Goal: Navigation & Orientation: Find specific page/section

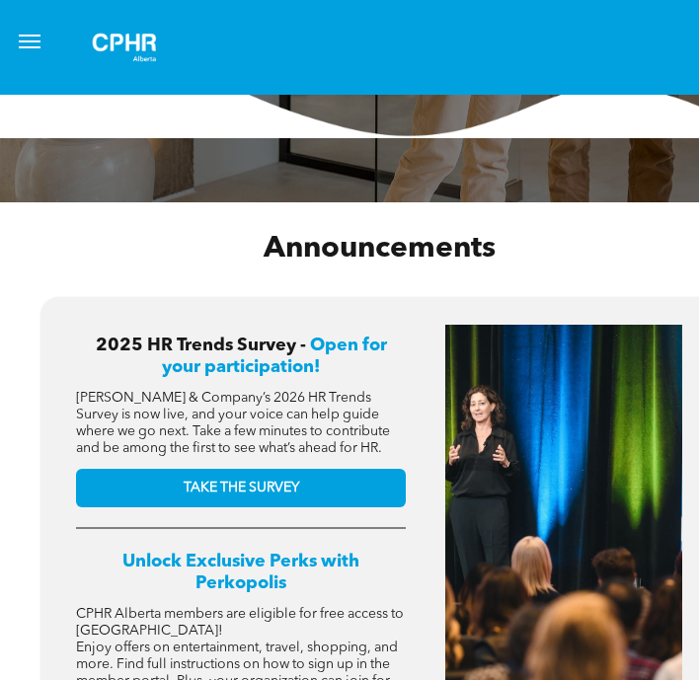
scroll to position [362, 0]
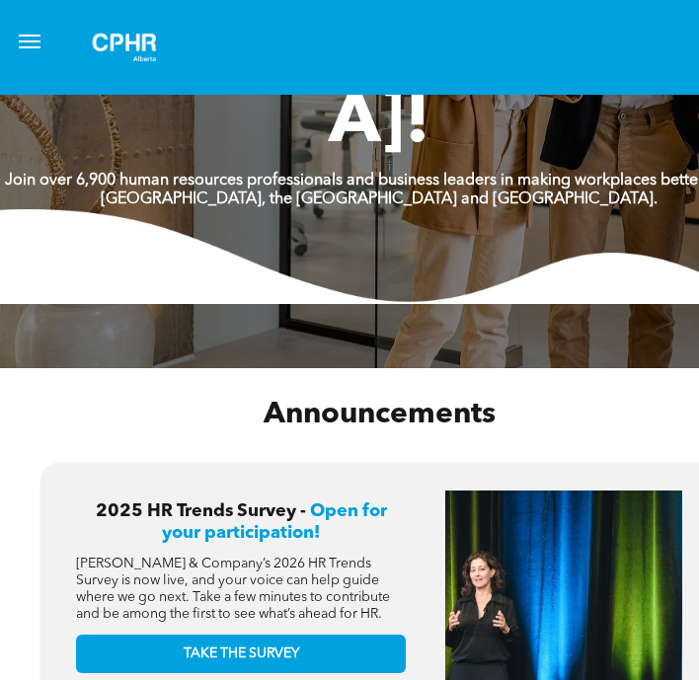
click at [19, 35] on span "menu" at bounding box center [30, 36] width 22 height 2
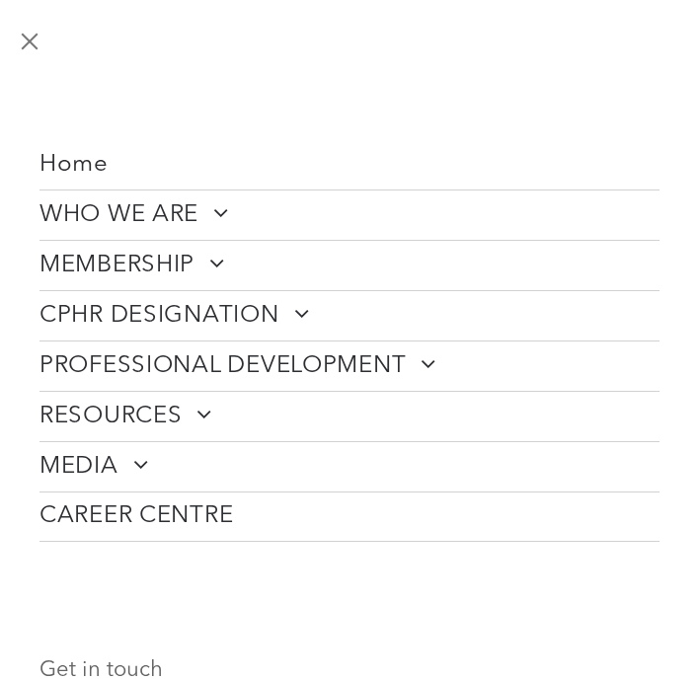
click at [19, 35] on button "menu" at bounding box center [29, 41] width 39 height 39
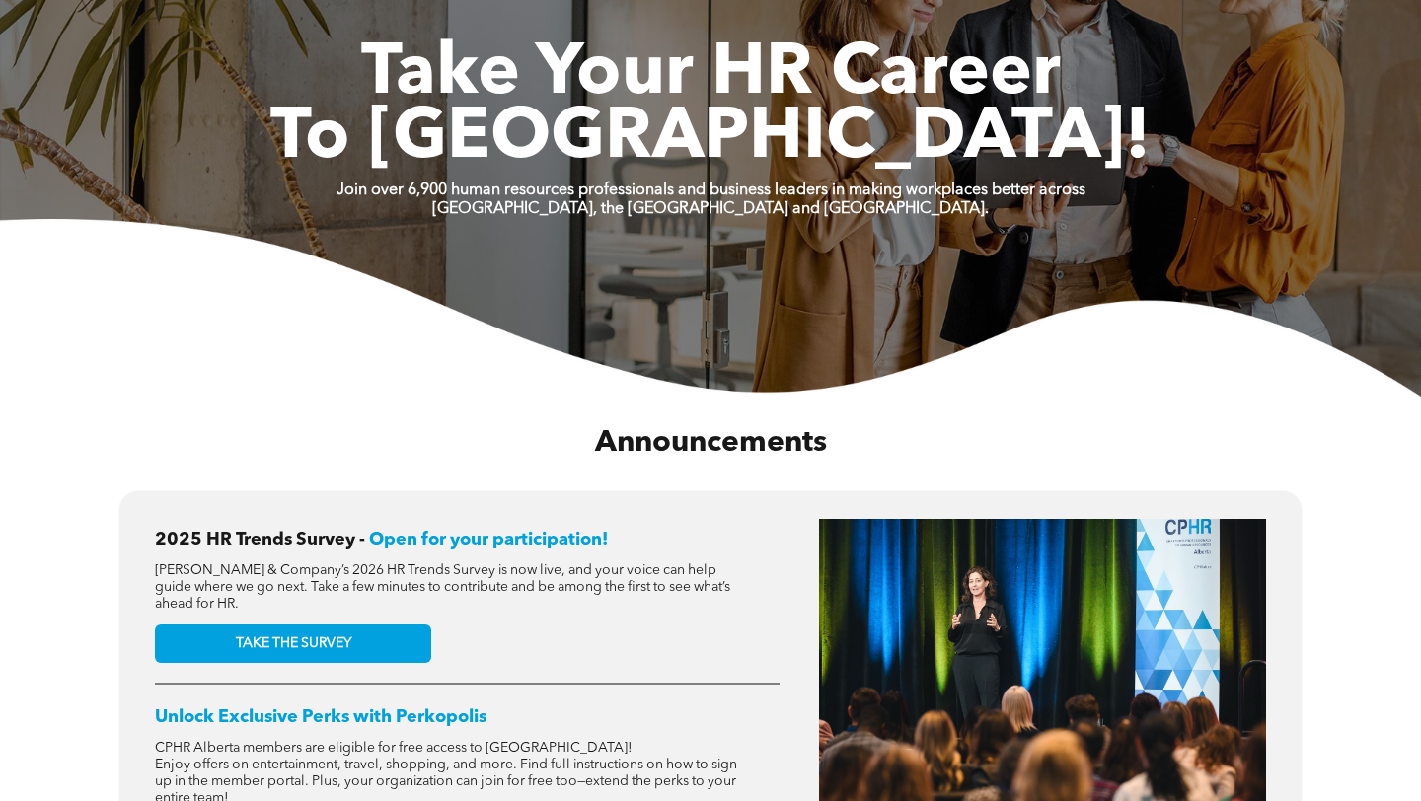
scroll to position [0, 0]
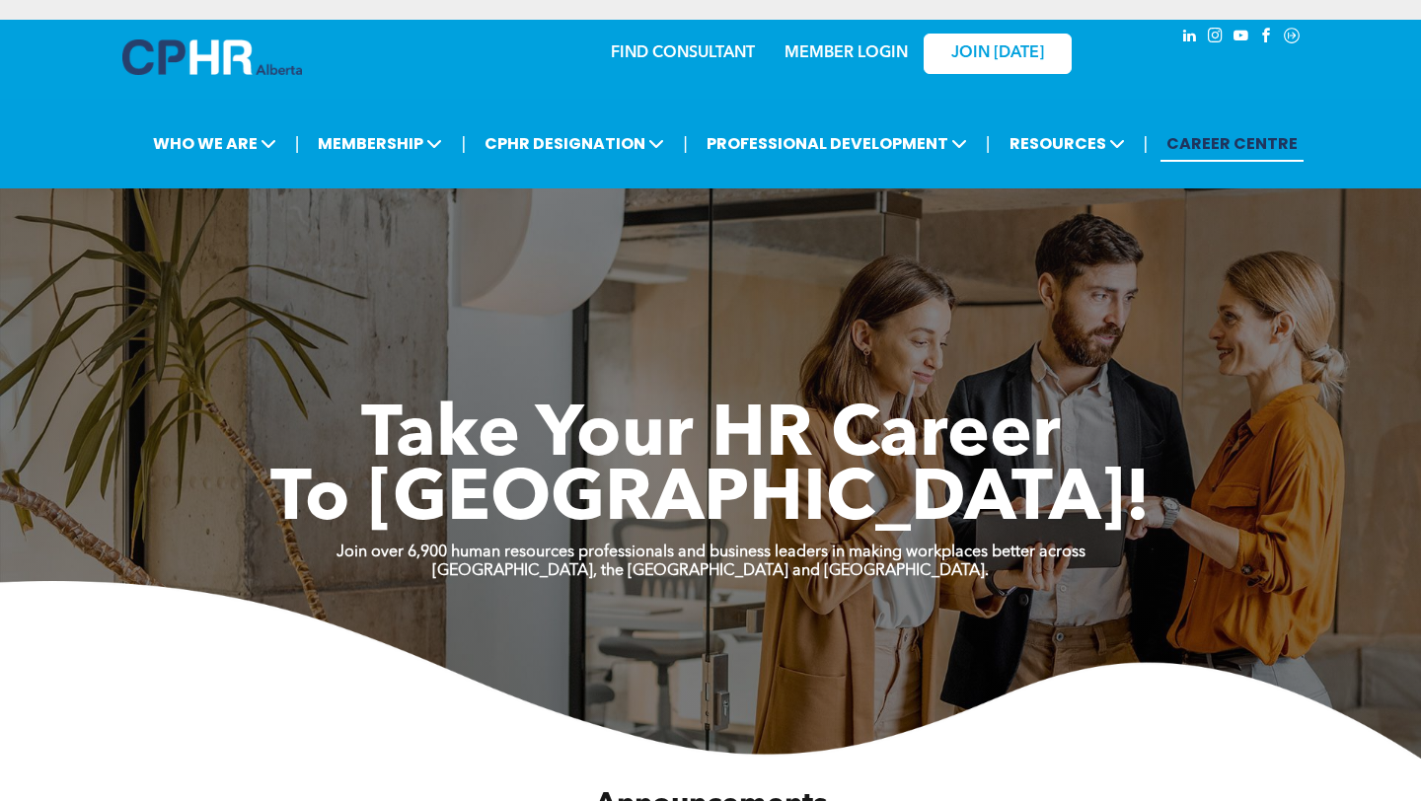
click at [698, 53] on link "MEMBER LOGIN" at bounding box center [845, 53] width 123 height 16
